Goal: Information Seeking & Learning: Learn about a topic

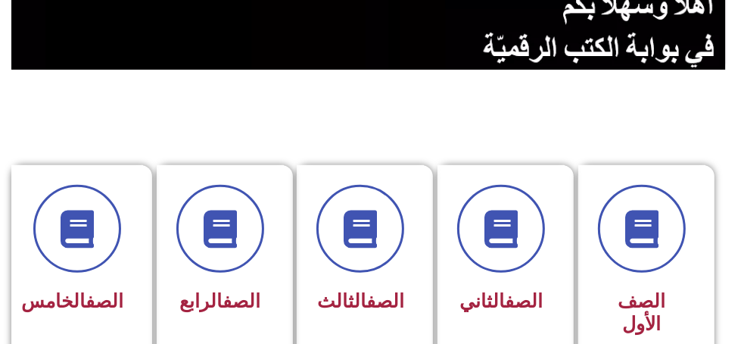
scroll to position [378, 0]
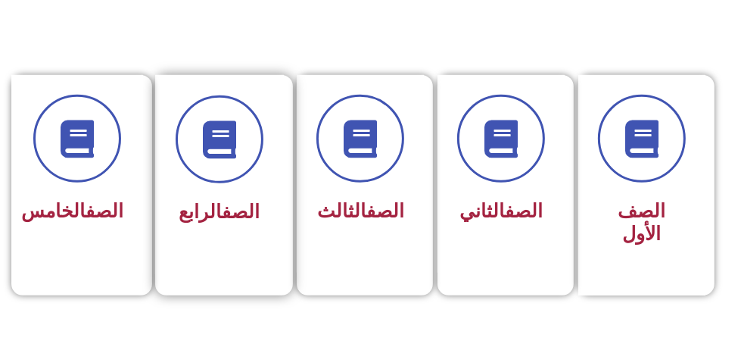
click at [267, 153] on div "الصف الرابع" at bounding box center [219, 174] width 129 height 199
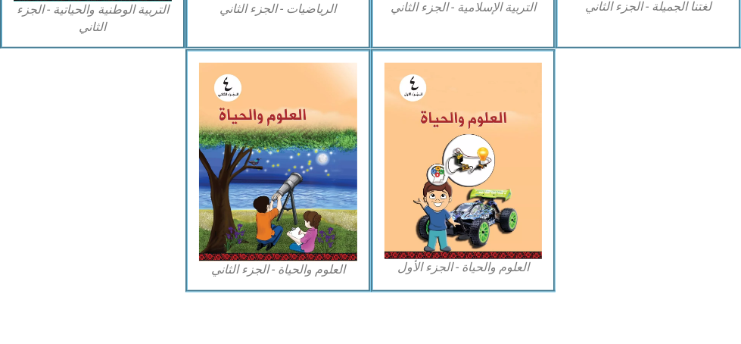
scroll to position [1002, 0]
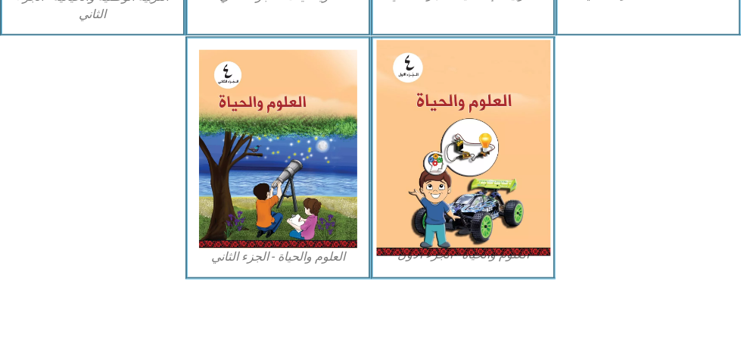
click at [433, 160] on img at bounding box center [463, 148] width 174 height 216
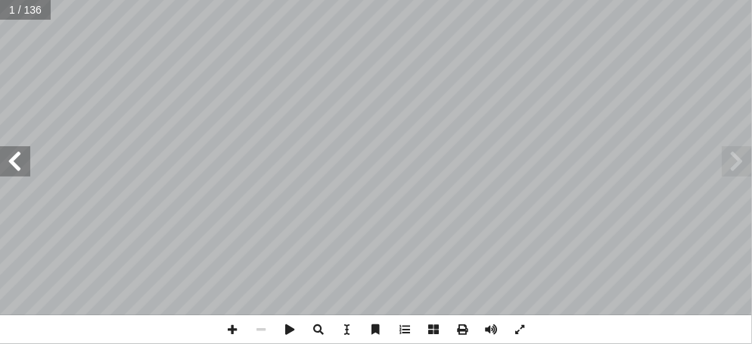
click at [17, 167] on span at bounding box center [15, 161] width 30 height 30
click at [17, 166] on span at bounding box center [15, 161] width 30 height 30
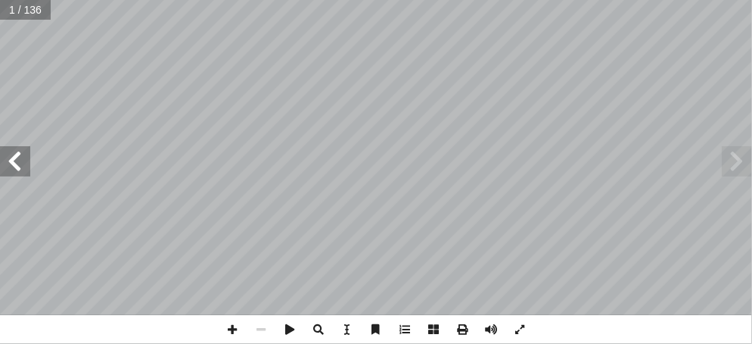
click at [17, 166] on span at bounding box center [15, 161] width 30 height 30
click at [229, 332] on span at bounding box center [232, 329] width 29 height 29
click at [338, 341] on div "10 3 . ئي ؟ � لغذ � لهرم � في ٍ ء � غذ ِ مجموعة ُ صغر أ ما � ٤ . معتدلة؟ ٍ ات ّ…" at bounding box center [376, 172] width 752 height 344
click at [232, 325] on span at bounding box center [232, 329] width 29 height 29
click at [126, 102] on html "الصفحة الرئيسية الصف الأول الصف الثاني الصف الثالث الصف الرابع الصف الخامس الصف…" at bounding box center [376, 51] width 752 height 102
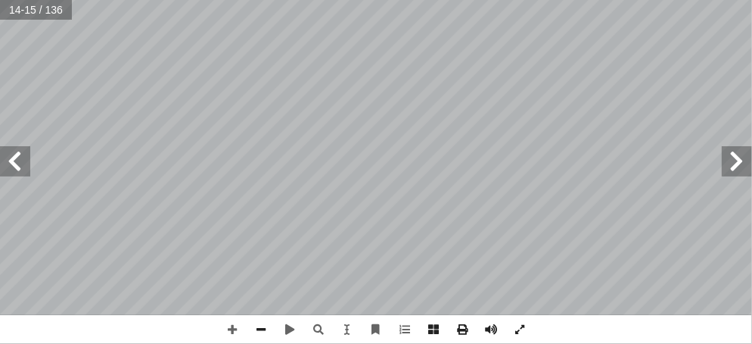
click at [143, 341] on div "10 3 . ئي ؟ � لغذ � لهرم � في ٍ ء � غذ ِ مجموعة ُ صغر أ ما � ٤ . معتدلة؟ ٍ ات ّ…" at bounding box center [376, 172] width 752 height 344
click at [18, 157] on span at bounding box center [15, 161] width 30 height 30
click at [322, 0] on html "الصفحة الرئيسية الصف الأول الصف الثاني الصف الثالث الصف الرابع الصف الخامس الصف…" at bounding box center [376, 51] width 752 height 102
click at [259, 332] on span at bounding box center [261, 329] width 29 height 29
click at [744, 155] on span at bounding box center [737, 161] width 30 height 30
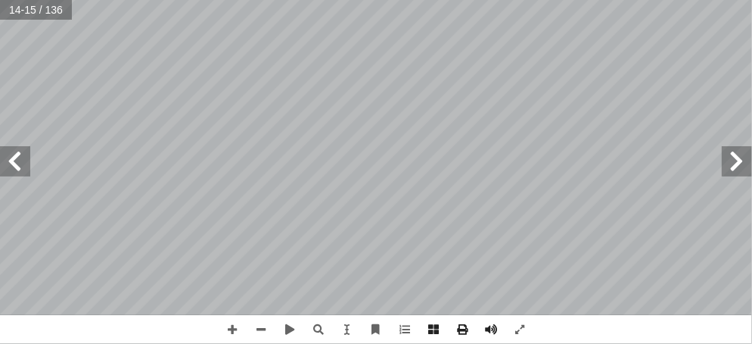
click at [10, 161] on span at bounding box center [15, 161] width 30 height 30
click at [229, 335] on span at bounding box center [232, 329] width 29 height 29
